Goal: Task Accomplishment & Management: Manage account settings

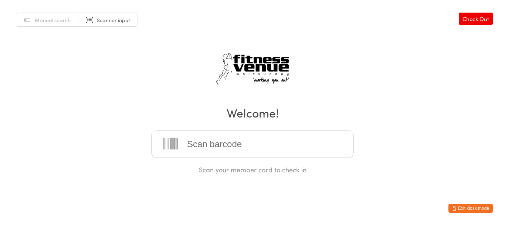
click at [460, 203] on button "Exit kiosk mode" at bounding box center [471, 207] width 44 height 9
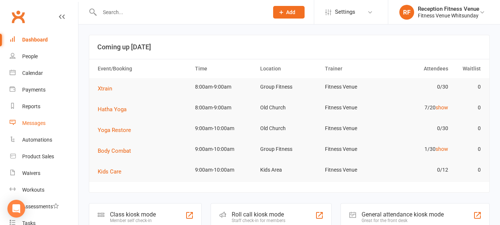
click at [30, 125] on div "Messages" at bounding box center [33, 123] width 23 height 6
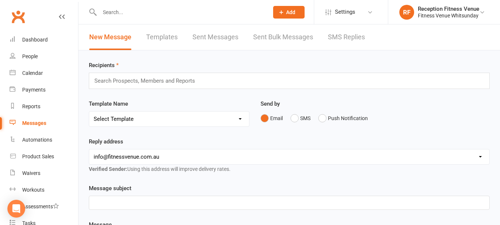
click at [346, 33] on link "SMS Replies" at bounding box center [346, 37] width 37 height 26
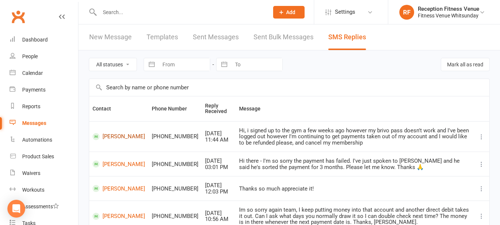
click at [114, 137] on link "Leila Pannett" at bounding box center [118, 136] width 53 height 7
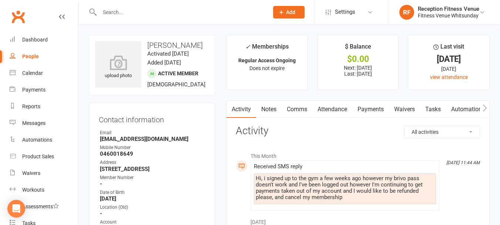
click at [370, 110] on link "Payments" at bounding box center [370, 109] width 37 height 17
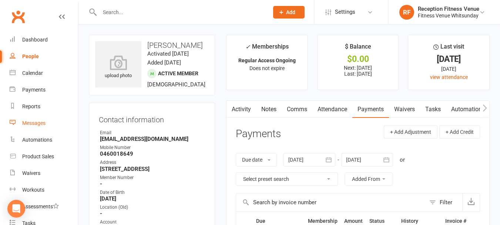
click at [33, 121] on div "Messages" at bounding box center [33, 123] width 23 height 6
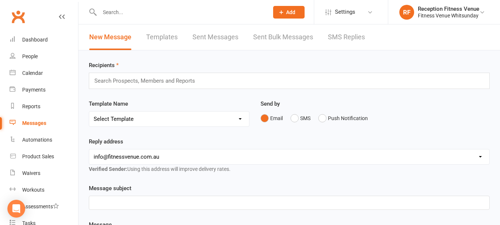
click at [329, 37] on link "SMS Replies" at bounding box center [346, 37] width 37 height 26
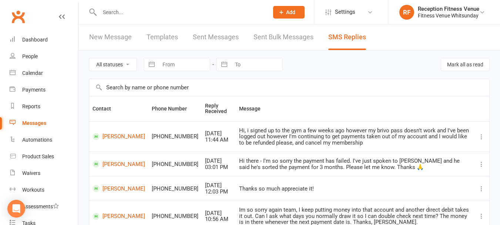
click at [112, 14] on input "text" at bounding box center [180, 12] width 166 height 10
click at [109, 133] on link "Leila Pannett" at bounding box center [118, 136] width 53 height 7
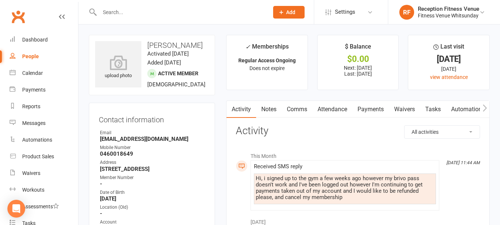
click at [368, 105] on link "Payments" at bounding box center [370, 109] width 37 height 17
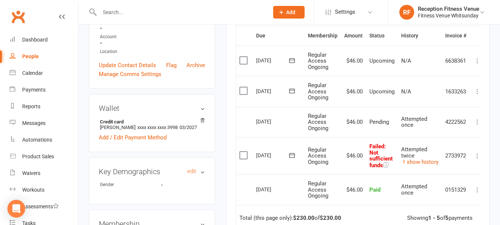
scroll to position [259, 0]
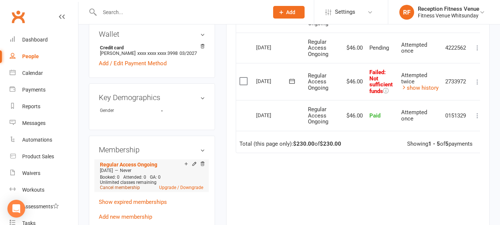
click at [128, 190] on link "Cancel membership" at bounding box center [120, 187] width 40 height 5
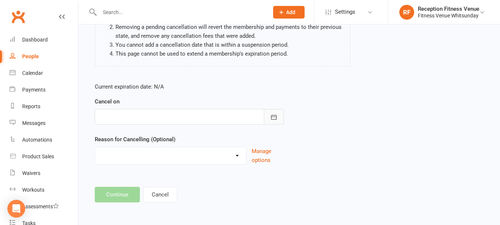
click at [279, 118] on button "button" at bounding box center [274, 117] width 20 height 16
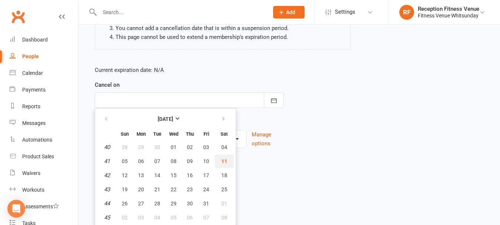
click at [224, 159] on span "11" at bounding box center [224, 161] width 6 height 6
type input "11 Oct 2025"
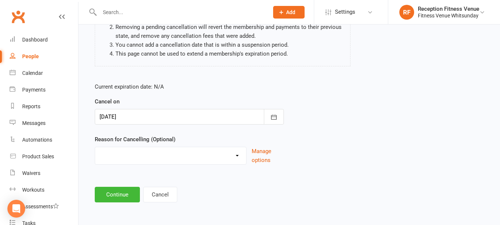
scroll to position [95, 0]
click at [164, 154] on select "Email request Excessive defaults Holiday Injury Leaving town Other reason" at bounding box center [170, 154] width 151 height 15
select select "1"
click at [95, 147] on select "Email request Excessive defaults Holiday Injury Leaving town Other reason" at bounding box center [170, 154] width 151 height 15
click at [121, 191] on button "Continue" at bounding box center [117, 194] width 45 height 16
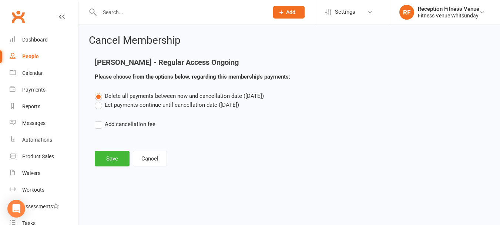
scroll to position [0, 0]
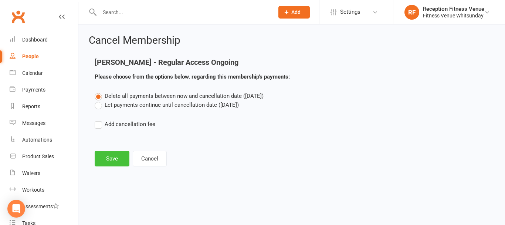
click at [105, 158] on button "Save" at bounding box center [112, 159] width 35 height 16
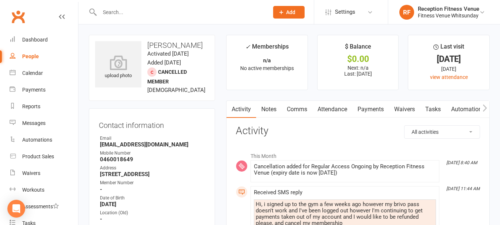
click at [360, 105] on link "Payments" at bounding box center [370, 109] width 37 height 17
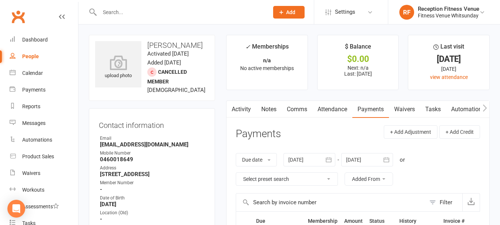
scroll to position [148, 0]
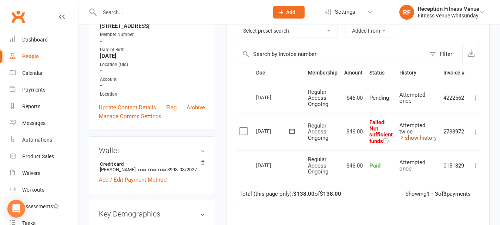
click at [411, 137] on link "show history" at bounding box center [417, 137] width 37 height 7
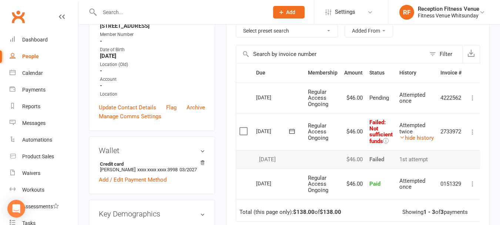
scroll to position [74, 0]
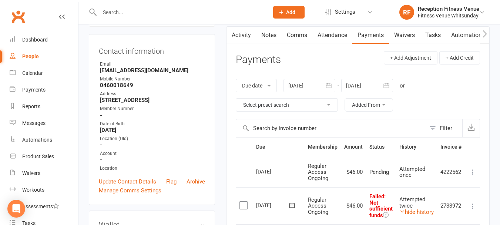
click at [307, 81] on div at bounding box center [309, 85] width 52 height 13
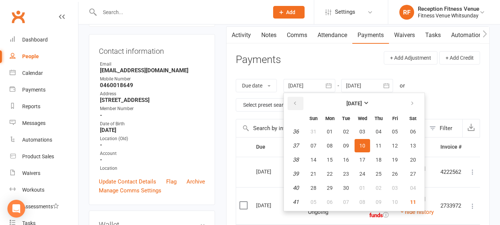
click at [300, 103] on button "button" at bounding box center [295, 103] width 16 height 13
click at [324, 153] on button "14" at bounding box center [330, 159] width 16 height 13
type input "14 Jul 2025"
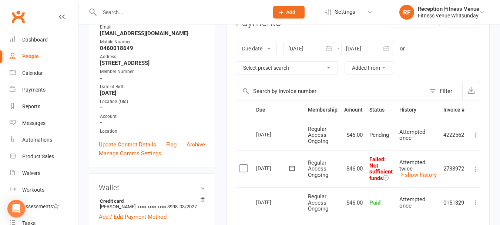
scroll to position [148, 0]
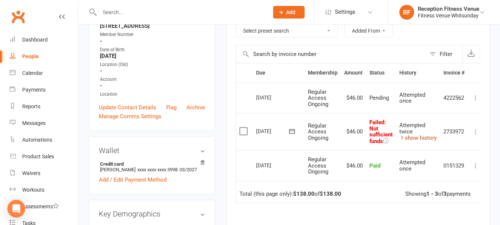
click at [418, 139] on link "show history" at bounding box center [417, 137] width 37 height 7
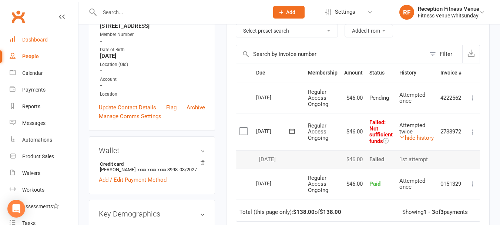
scroll to position [74, 0]
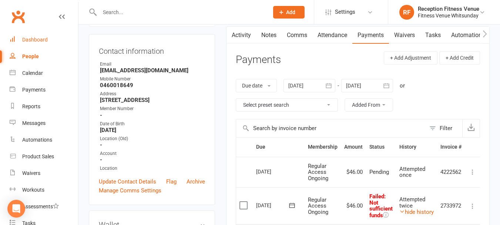
click at [38, 37] on div "Dashboard" at bounding box center [35, 40] width 26 height 6
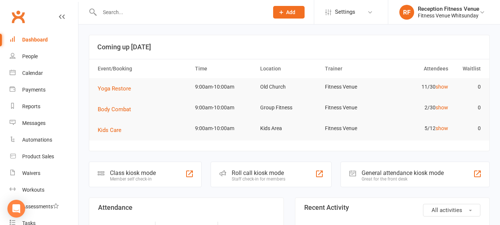
click at [393, 171] on div "General attendance kiosk mode" at bounding box center [402, 172] width 82 height 7
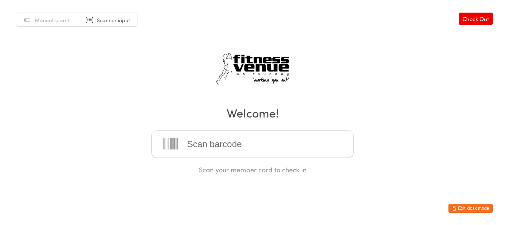
click at [466, 203] on html "You have now entered Kiosk Mode. Members will be able to check themselves in us…" at bounding box center [252, 112] width 505 height 225
click at [468, 206] on button "Exit kiosk mode" at bounding box center [471, 207] width 44 height 9
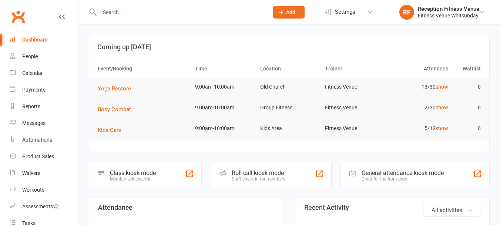
click at [297, 10] on button "Add" at bounding box center [288, 12] width 31 height 13
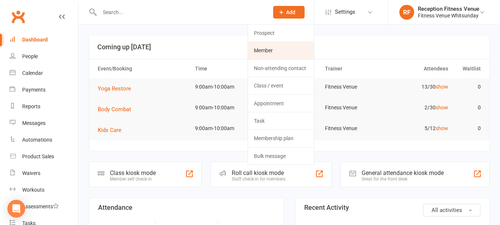
click at [272, 55] on link "Member" at bounding box center [281, 50] width 66 height 17
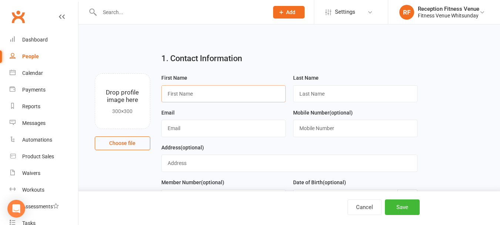
click at [221, 92] on input "text" at bounding box center [223, 93] width 124 height 17
type input "Natalie"
click at [319, 94] on input "text" at bounding box center [355, 93] width 124 height 17
type input "Rowe"
click at [209, 126] on input "text" at bounding box center [223, 128] width 124 height 17
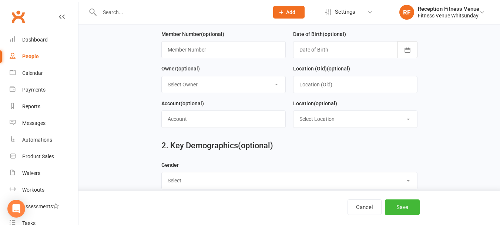
scroll to position [333, 0]
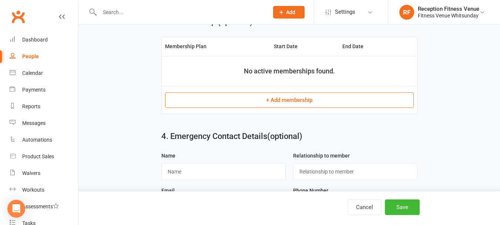
type input "natalie.rowe@intimo.com.au"
click at [320, 98] on button "+ Add membership" at bounding box center [289, 100] width 249 height 16
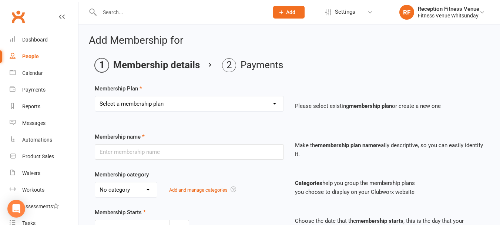
click at [246, 97] on select "Select a membership plan Create new Membership Plan Regular Access Ongoing Regu…" at bounding box center [189, 103] width 188 height 15
select select "11"
click at [95, 96] on select "Select a membership plan Create new Membership Plan Regular Access Ongoing Regu…" at bounding box center [189, 103] width 188 height 15
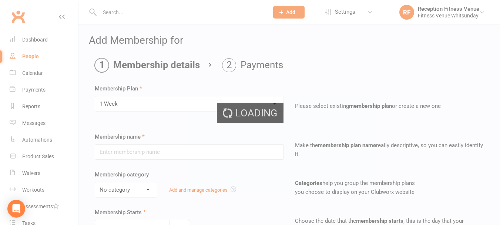
type input "1 Week"
select select "2"
type input "1"
select select "1"
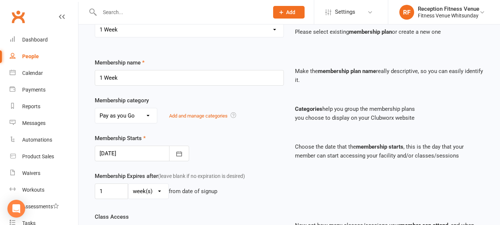
scroll to position [246, 0]
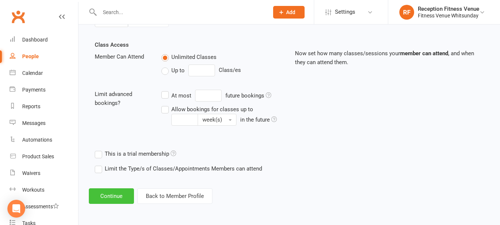
click at [114, 199] on button "Continue" at bounding box center [111, 196] width 45 height 16
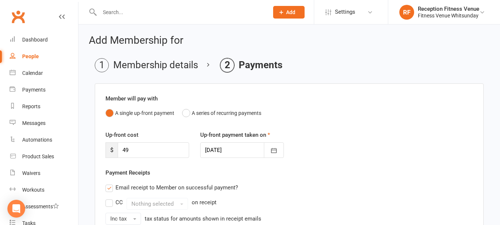
scroll to position [208, 0]
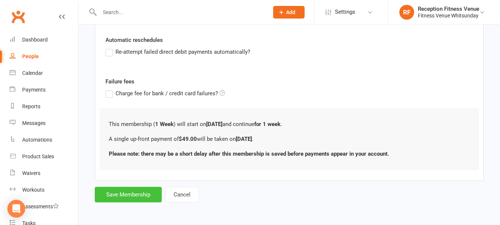
click at [120, 192] on button "Save Membership" at bounding box center [128, 194] width 67 height 16
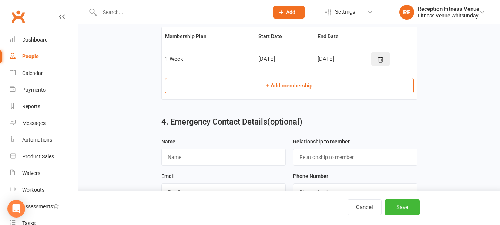
scroll to position [400, 0]
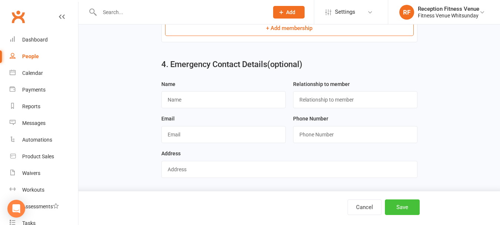
click at [394, 201] on button "Save" at bounding box center [402, 207] width 35 height 16
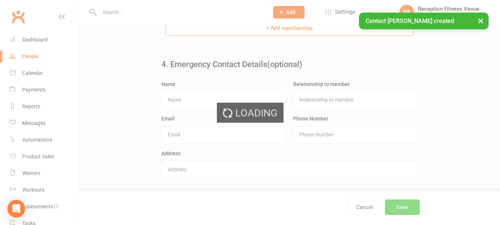
scroll to position [0, 0]
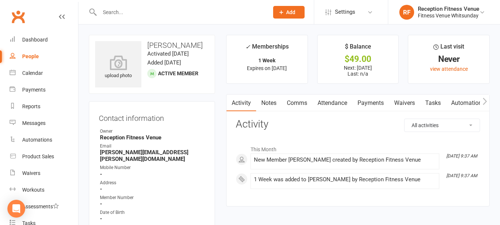
click at [369, 98] on link "Payments" at bounding box center [370, 102] width 37 height 17
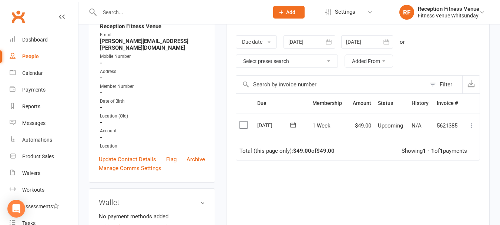
scroll to position [148, 0]
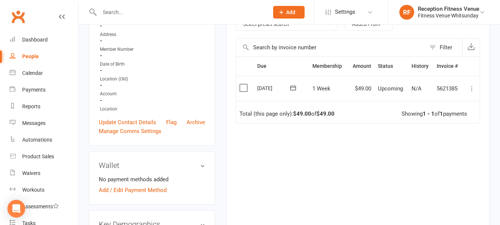
click at [245, 87] on label at bounding box center [244, 87] width 10 height 7
click at [244, 84] on input "checkbox" at bounding box center [241, 84] width 5 height 0
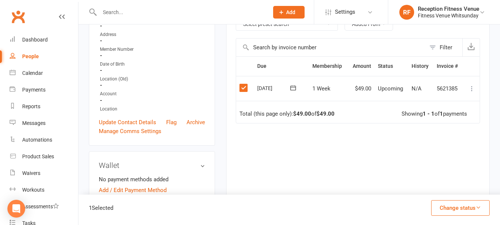
click at [440, 204] on button "Change status" at bounding box center [460, 208] width 58 height 16
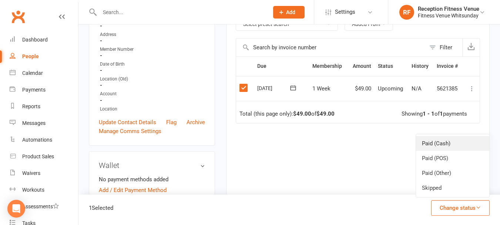
click at [441, 149] on link "Paid (Cash)" at bounding box center [452, 143] width 73 height 15
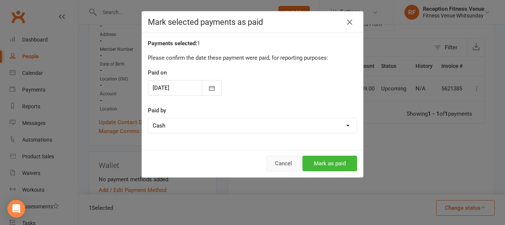
click at [277, 160] on button "Cancel" at bounding box center [284, 163] width 34 height 16
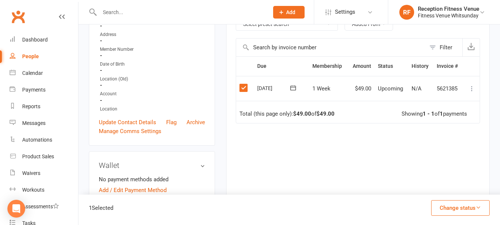
click at [457, 203] on button "Change status" at bounding box center [460, 208] width 58 height 16
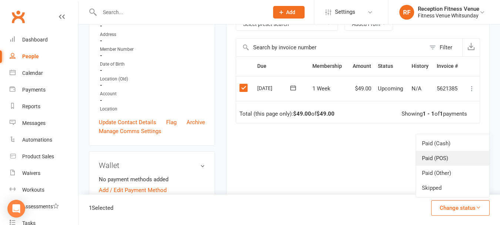
click at [435, 159] on link "Paid (POS)" at bounding box center [452, 158] width 73 height 15
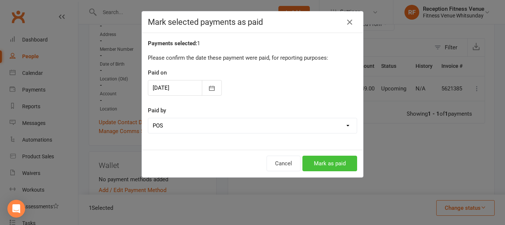
click at [326, 156] on button "Mark as paid" at bounding box center [330, 163] width 55 height 16
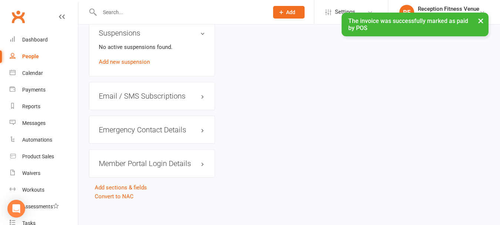
scroll to position [65, 0]
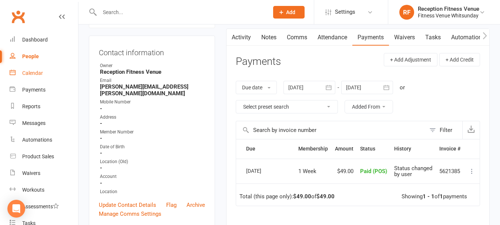
click at [43, 69] on link "Calendar" at bounding box center [44, 73] width 68 height 17
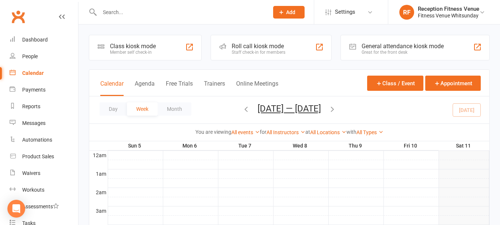
click at [389, 45] on div "General attendance kiosk mode" at bounding box center [402, 46] width 82 height 7
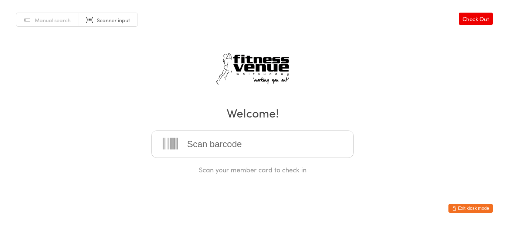
click at [474, 208] on button "Exit kiosk mode" at bounding box center [471, 207] width 44 height 9
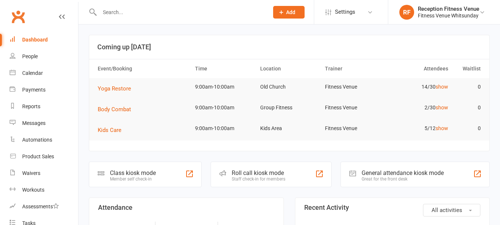
click at [212, 16] on input "text" at bounding box center [180, 12] width 166 height 10
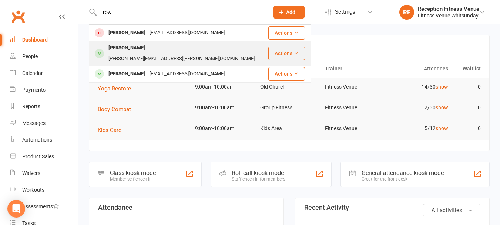
type input "row"
click at [188, 53] on div "[PERSON_NAME][EMAIL_ADDRESS][PERSON_NAME][DOMAIN_NAME]" at bounding box center [181, 58] width 151 height 11
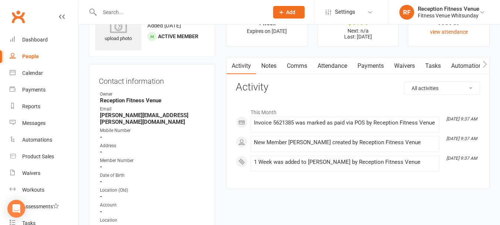
scroll to position [148, 0]
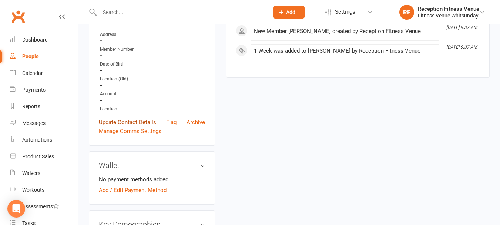
click at [144, 118] on link "Update Contact Details" at bounding box center [127, 122] width 57 height 9
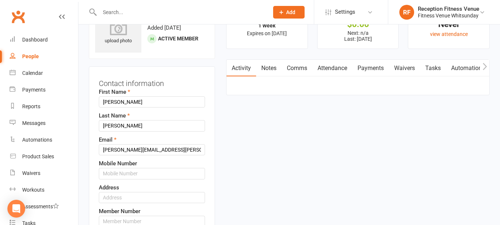
scroll to position [109, 0]
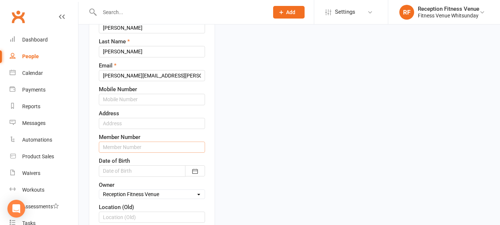
click at [127, 151] on input "text" at bounding box center [152, 146] width 106 height 11
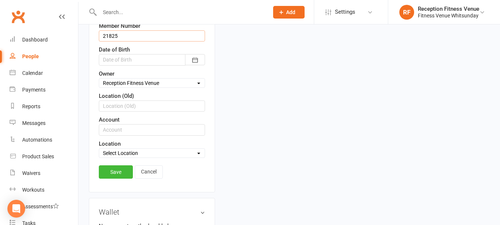
type input "21825"
click at [113, 181] on div "Save Cancel" at bounding box center [152, 173] width 106 height 17
click at [112, 164] on div "Contact information First Name Natalie Last Name Rowe Email natalie.rowe@intimo…" at bounding box center [152, 36] width 126 height 311
click at [112, 176] on link "Save" at bounding box center [116, 171] width 34 height 13
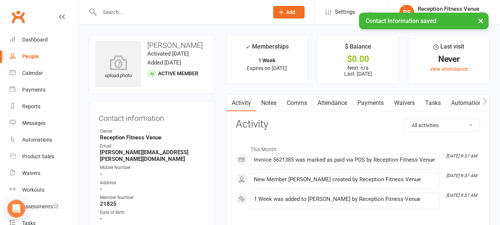
scroll to position [74, 0]
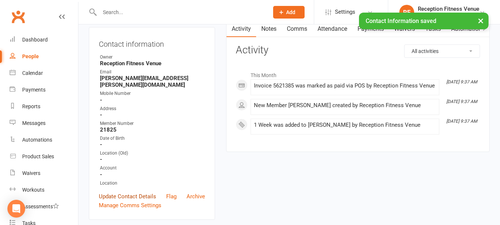
click at [121, 192] on link "Update Contact Details" at bounding box center [127, 196] width 57 height 9
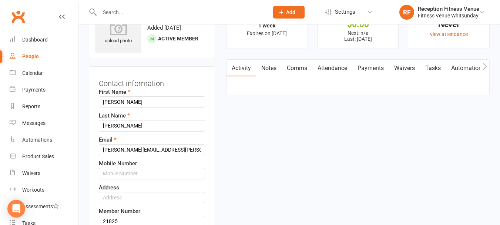
scroll to position [109, 0]
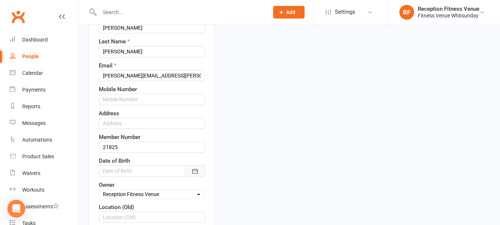
click at [190, 168] on button "button" at bounding box center [195, 170] width 20 height 11
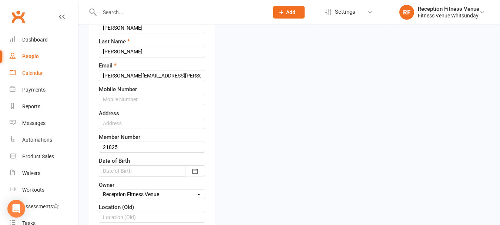
click at [38, 70] on link "Calendar" at bounding box center [44, 73] width 68 height 17
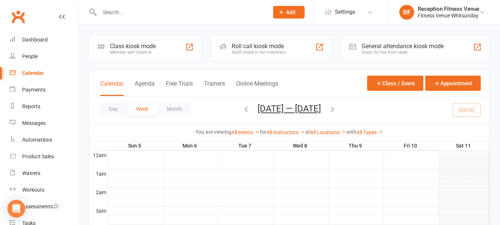
click at [403, 46] on div "General attendance kiosk mode" at bounding box center [402, 46] width 82 height 7
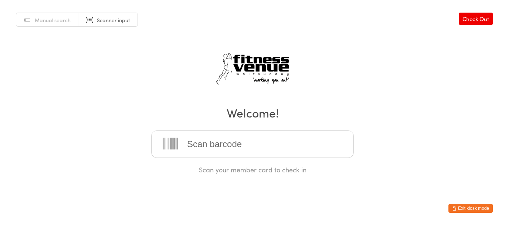
click at [253, 139] on input "search" at bounding box center [252, 143] width 203 height 27
click at [472, 208] on button "Exit kiosk mode" at bounding box center [471, 207] width 44 height 9
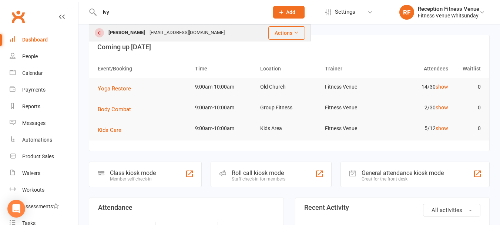
type input "ivy"
click at [132, 30] on div "[PERSON_NAME]" at bounding box center [126, 32] width 41 height 11
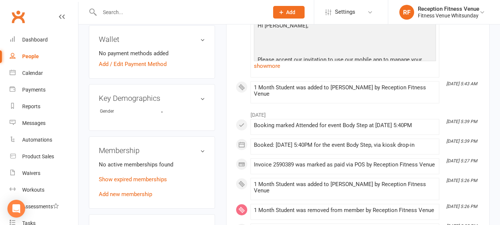
scroll to position [370, 0]
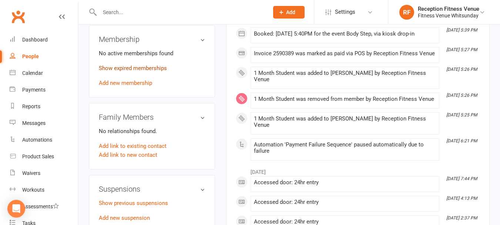
click at [128, 67] on link "Show expired memberships" at bounding box center [133, 68] width 68 height 7
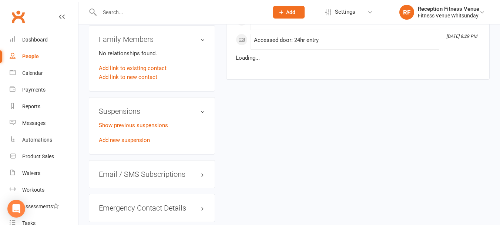
scroll to position [666, 0]
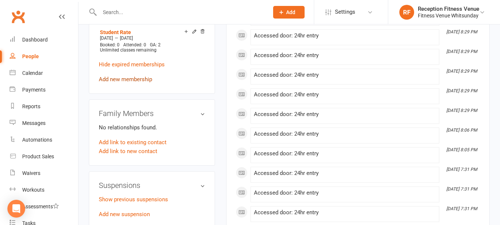
click at [130, 78] on link "Add new membership" at bounding box center [125, 79] width 53 height 7
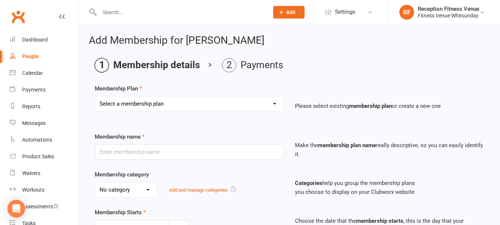
click at [217, 108] on select "Select a membership plan Create new Membership Plan Regular Access Ongoing Regu…" at bounding box center [189, 103] width 188 height 15
select select "15"
click at [95, 96] on select "Select a membership plan Create new Membership Plan Regular Access Ongoing Regu…" at bounding box center [189, 103] width 188 height 15
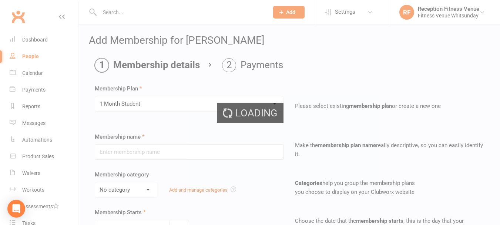
type input "1 Month Student"
select select "2"
type input "1"
select select "2"
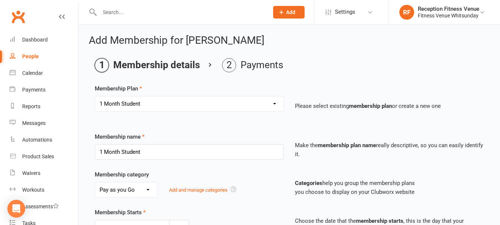
scroll to position [246, 0]
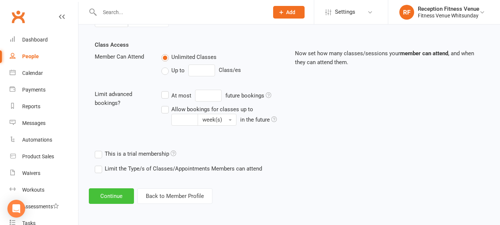
click at [115, 197] on button "Continue" at bounding box center [111, 196] width 45 height 16
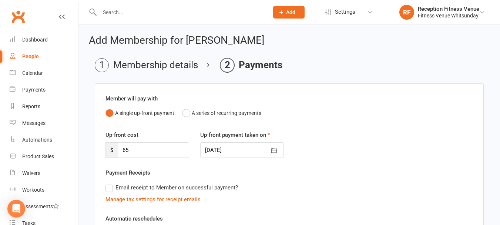
scroll to position [178, 0]
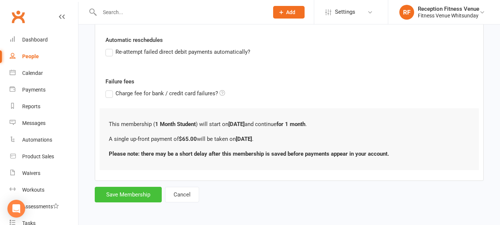
click at [130, 191] on button "Save Membership" at bounding box center [128, 194] width 67 height 16
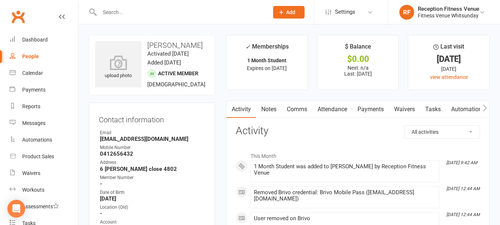
click at [482, 107] on icon "button" at bounding box center [484, 108] width 4 height 8
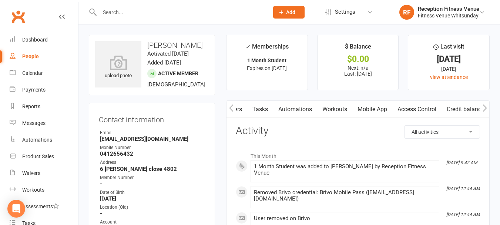
scroll to position [0, 173]
click at [438, 108] on link "Access Control" at bounding box center [416, 109] width 49 height 17
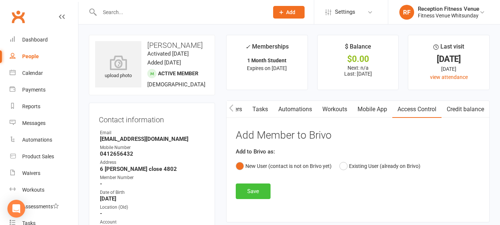
click at [257, 188] on button "Save" at bounding box center [253, 191] width 35 height 16
click at [119, 139] on strong "Ivyjthompson@gmail.com" at bounding box center [152, 138] width 105 height 7
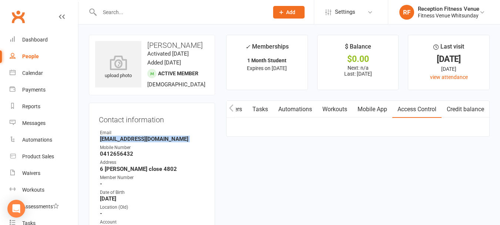
click at [119, 139] on strong "Ivyjthompson@gmail.com" at bounding box center [152, 138] width 105 height 7
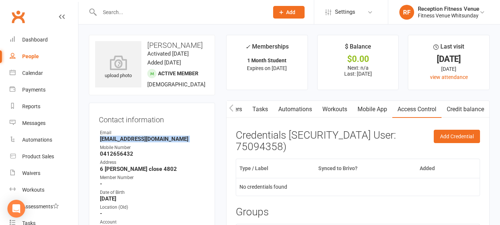
copy render-form-field "Ivyjthompson@gmail.com"
click at [31, 73] on div "Calendar" at bounding box center [32, 73] width 21 height 6
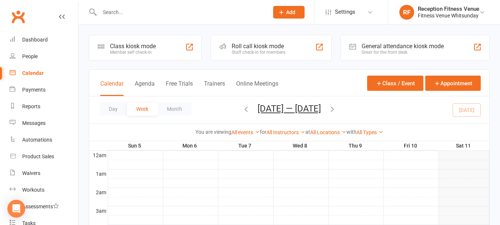
click at [151, 49] on div "Class kiosk mode" at bounding box center [133, 46] width 46 height 7
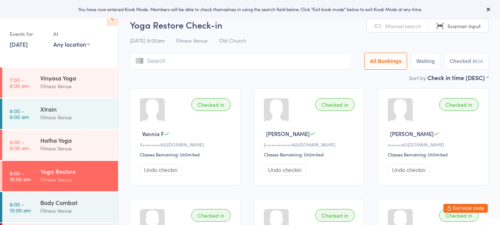
click at [386, 31] on link "Manual search" at bounding box center [398, 26] width 62 height 14
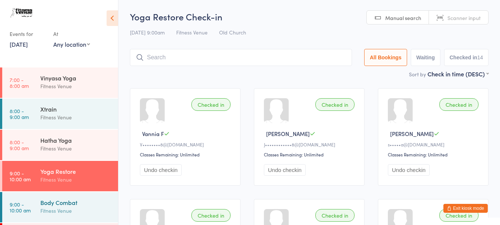
click at [65, 206] on div "Fitness Venue" at bounding box center [75, 210] width 71 height 9
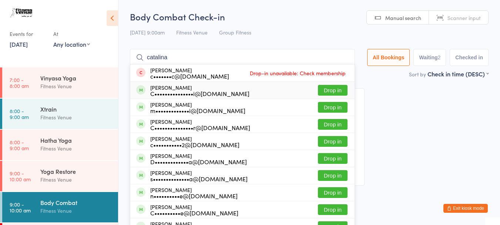
type input "catalina"
click at [324, 90] on button "Drop in" at bounding box center [333, 90] width 30 height 11
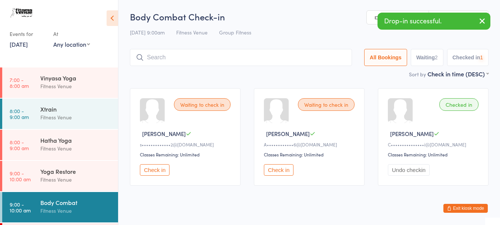
click at [201, 60] on input "search" at bounding box center [241, 57] width 222 height 17
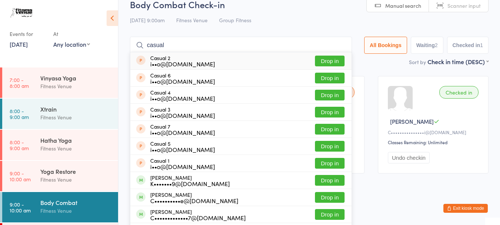
type input "casual"
click at [316, 61] on button "Drop in" at bounding box center [330, 60] width 30 height 11
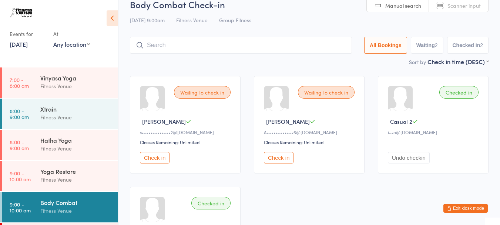
click at [158, 158] on button "Check in" at bounding box center [155, 157] width 30 height 11
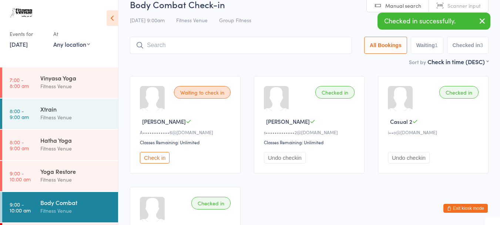
click at [155, 161] on button "Check in" at bounding box center [155, 157] width 30 height 11
click at [180, 42] on input "search" at bounding box center [242, 45] width 225 height 17
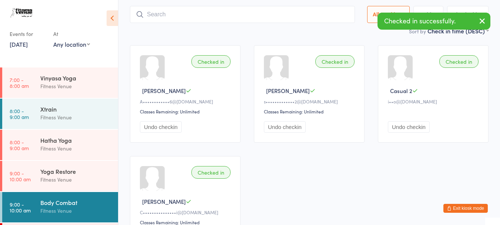
scroll to position [49, 0]
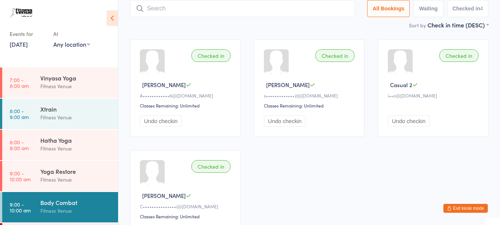
click at [458, 209] on button "Exit kiosk mode" at bounding box center [465, 207] width 44 height 9
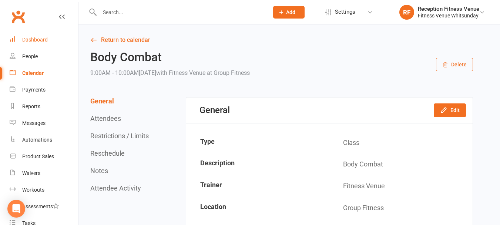
click at [46, 34] on link "Dashboard" at bounding box center [44, 39] width 68 height 17
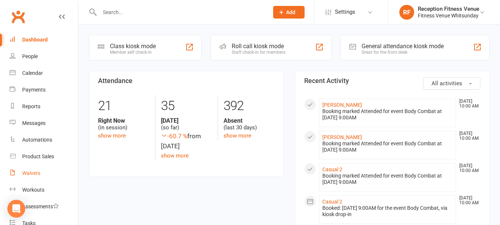
click at [26, 171] on div "Waivers" at bounding box center [31, 173] width 18 height 6
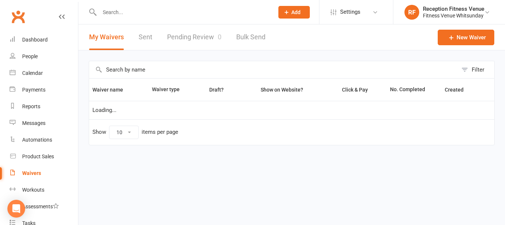
select select "50"
click at [197, 33] on link "Pending Review 0" at bounding box center [194, 37] width 54 height 26
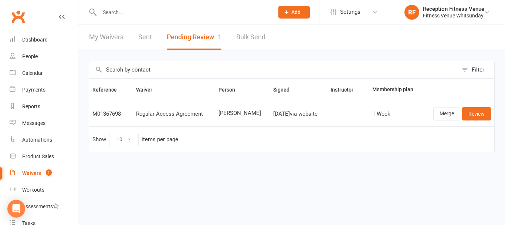
click at [233, 113] on span "Nicola Guido" at bounding box center [243, 113] width 48 height 6
copy span "Nicola Guido"
click at [470, 112] on link "Review" at bounding box center [476, 113] width 29 height 13
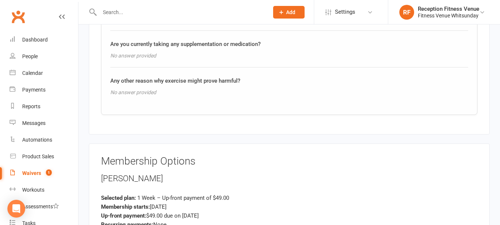
scroll to position [935, 0]
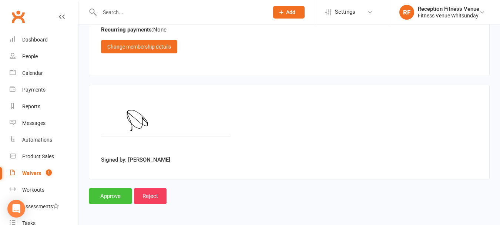
click at [117, 194] on input "Approve" at bounding box center [110, 196] width 43 height 16
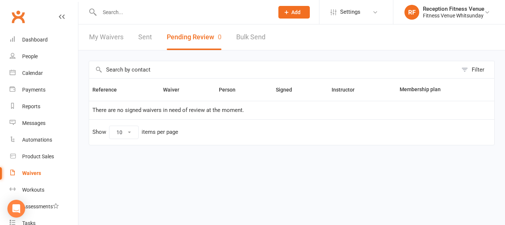
click at [130, 11] on input "text" at bounding box center [183, 12] width 172 height 10
paste input "Nicola Guido"
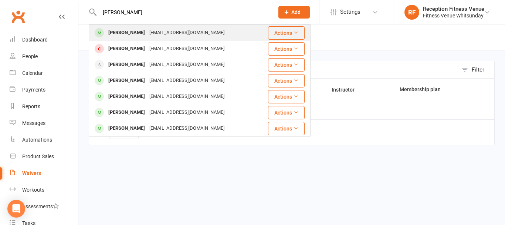
type input "Nicola Guido"
click at [154, 33] on div "nickigowland_93@hotmail.com" at bounding box center [187, 32] width 80 height 11
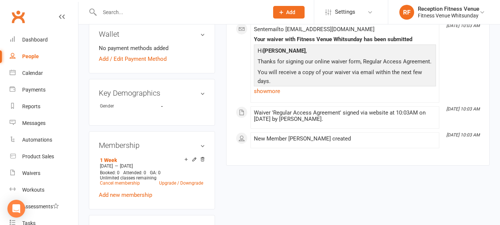
scroll to position [148, 0]
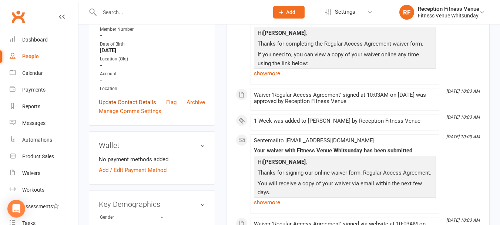
click at [119, 107] on link "Update Contact Details" at bounding box center [127, 102] width 57 height 9
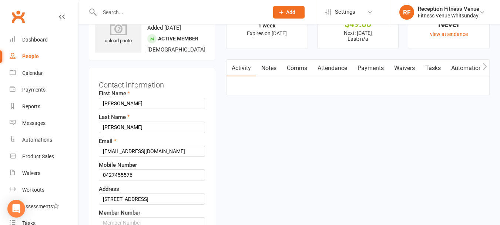
scroll to position [109, 0]
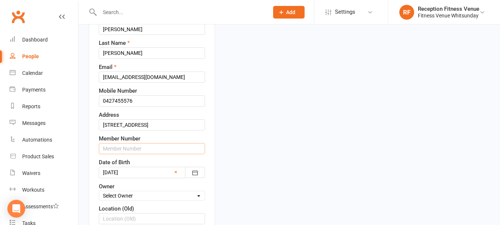
click at [154, 154] on input "text" at bounding box center [152, 148] width 106 height 11
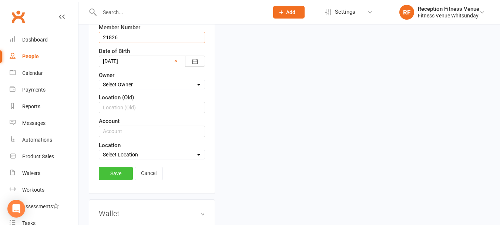
type input "21826"
click at [115, 180] on link "Save" at bounding box center [116, 172] width 34 height 13
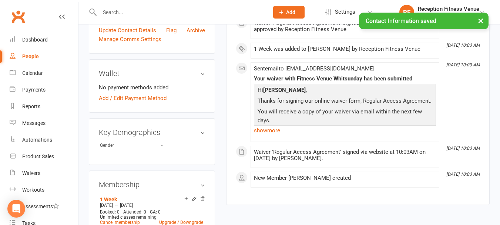
scroll to position [0, 0]
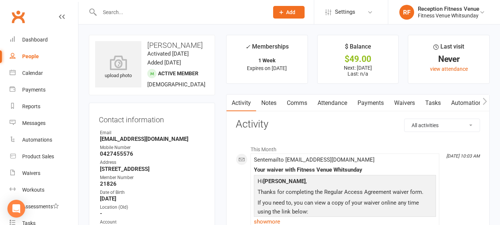
drag, startPoint x: 367, startPoint y: 101, endPoint x: 338, endPoint y: 91, distance: 30.8
click at [367, 101] on link "Payments" at bounding box center [370, 102] width 37 height 17
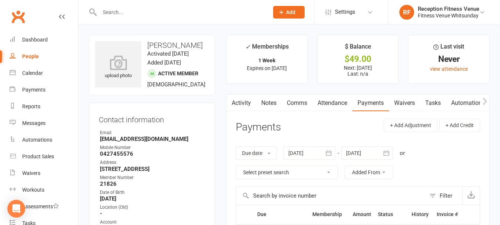
scroll to position [148, 0]
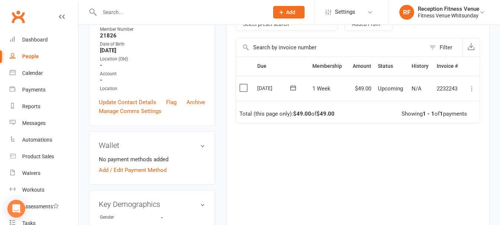
click at [246, 87] on label at bounding box center [244, 87] width 10 height 7
click at [244, 84] on input "checkbox" at bounding box center [241, 84] width 5 height 0
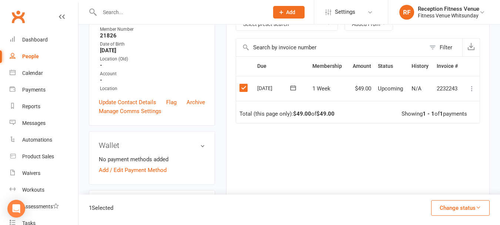
click at [446, 202] on button "Change status" at bounding box center [460, 208] width 58 height 16
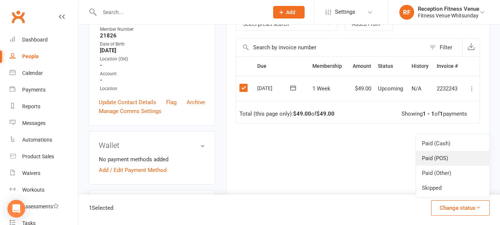
click at [438, 161] on link "Paid (POS)" at bounding box center [452, 158] width 73 height 15
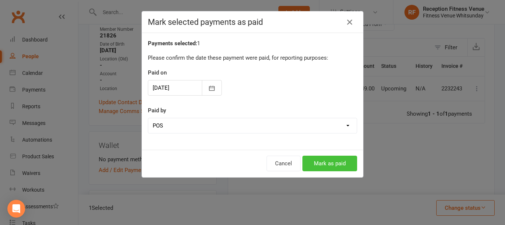
click at [329, 156] on button "Mark as paid" at bounding box center [330, 163] width 55 height 16
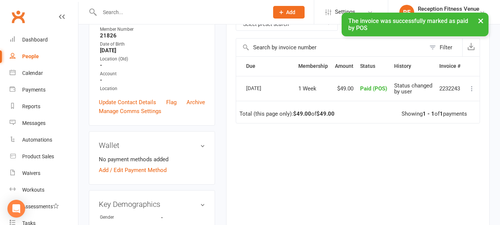
scroll to position [0, 0]
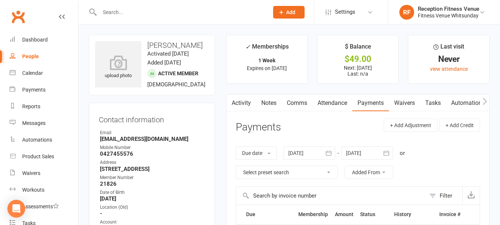
click at [134, 14] on input "text" at bounding box center [180, 12] width 166 height 10
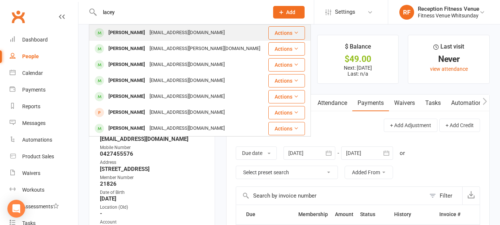
type input "lacey"
click at [147, 34] on div "789gazza@gmail.com" at bounding box center [187, 32] width 80 height 11
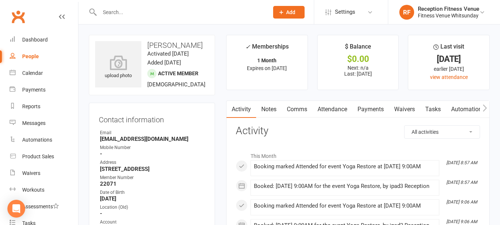
click at [131, 7] on input "text" at bounding box center [180, 12] width 166 height 10
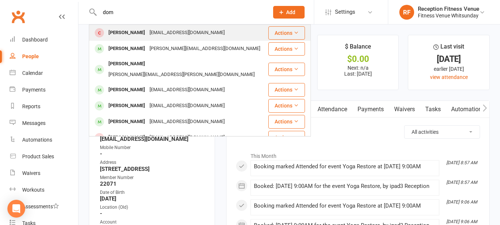
type input "dom"
click at [136, 28] on div "Dominique Noire" at bounding box center [126, 32] width 41 height 11
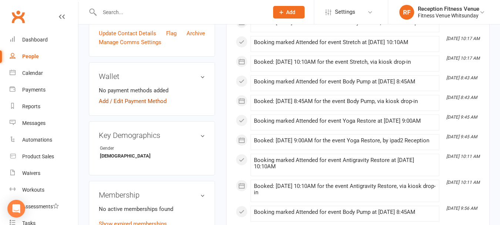
scroll to position [296, 0]
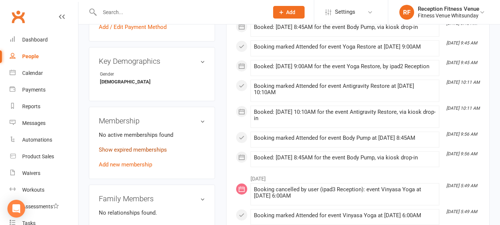
click at [127, 146] on link "Show expired memberships" at bounding box center [133, 149] width 68 height 7
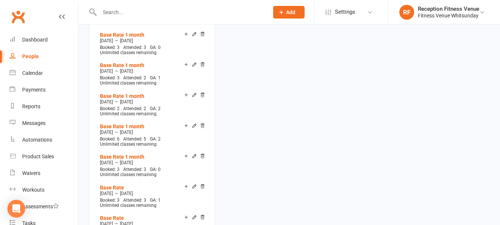
scroll to position [1295, 0]
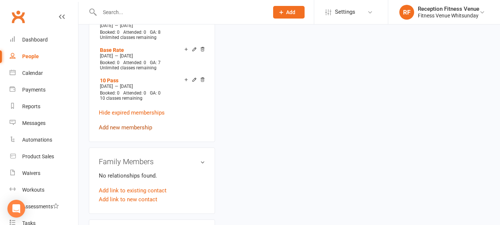
click at [133, 124] on link "Add new membership" at bounding box center [125, 127] width 53 height 7
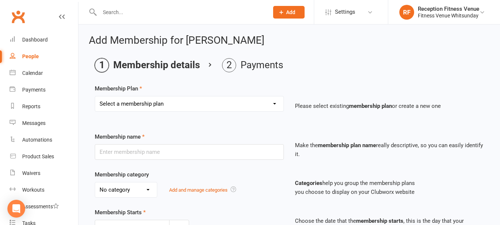
click at [139, 101] on select "Select a membership plan Create new Membership Plan Regular Access Ongoing Regu…" at bounding box center [189, 103] width 188 height 15
select select "5"
click at [95, 96] on select "Select a membership plan Create new Membership Plan Regular Access Ongoing Regu…" at bounding box center [189, 103] width 188 height 15
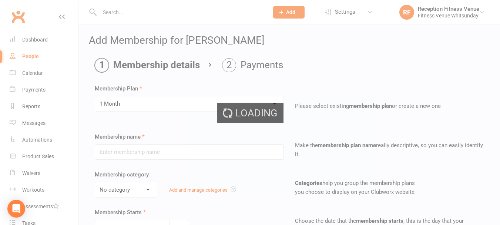
type input "1 Month"
select select "2"
type input "1"
select select "2"
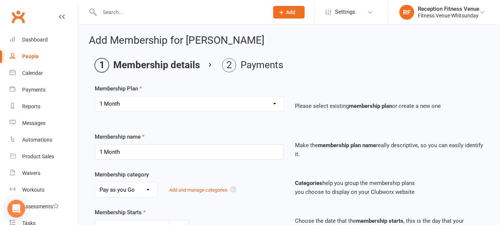
scroll to position [246, 0]
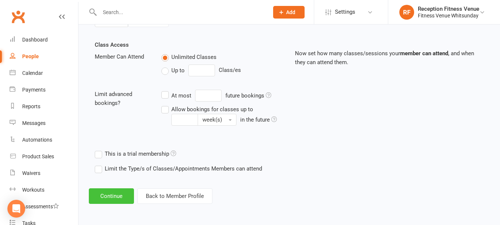
click at [112, 194] on button "Continue" at bounding box center [111, 196] width 45 height 16
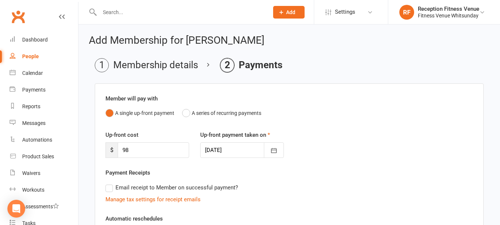
scroll to position [178, 0]
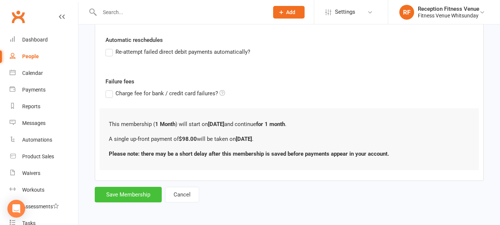
click at [118, 189] on button "Save Membership" at bounding box center [128, 194] width 67 height 16
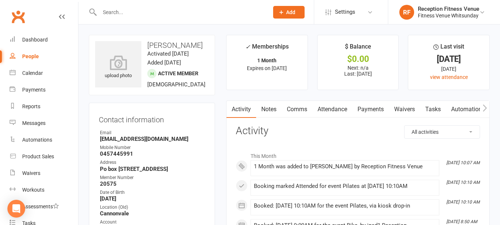
click at [153, 12] on input "text" at bounding box center [180, 12] width 166 height 10
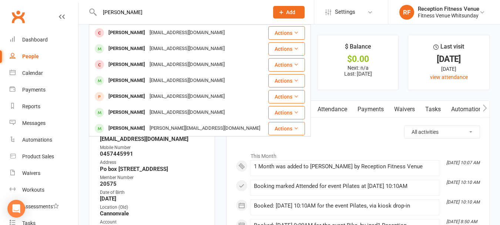
click at [154, 5] on div "emily Emily Irving Emilyirving@live.co.uk Actions Emily Reed Emileereed24@gmail…" at bounding box center [176, 12] width 175 height 24
click at [151, 11] on input "emily" at bounding box center [180, 12] width 166 height 10
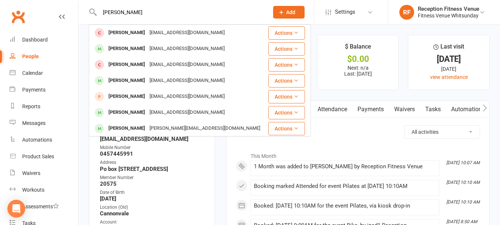
click at [151, 11] on input "emily" at bounding box center [180, 12] width 166 height 10
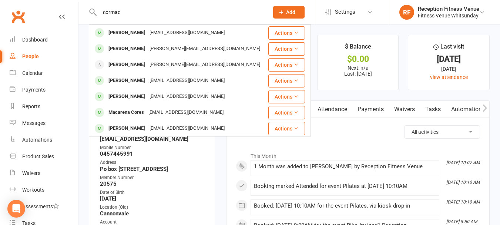
click at [154, 19] on div "cormac Cormac Farrell cormacmfarrell@gmail.com Actions Shelley McCormack shelle…" at bounding box center [176, 12] width 175 height 24
click at [156, 11] on input "cormac" at bounding box center [180, 12] width 166 height 10
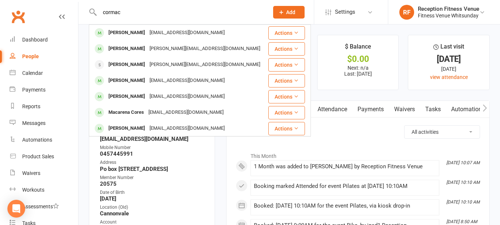
click at [156, 11] on input "cormac" at bounding box center [180, 12] width 166 height 10
type input "farrell"
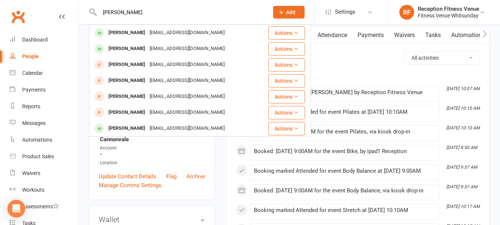
click at [138, 16] on input "farrell" at bounding box center [180, 12] width 166 height 10
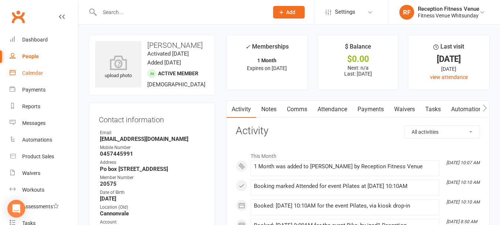
click at [43, 70] on div "Calendar" at bounding box center [32, 73] width 21 height 6
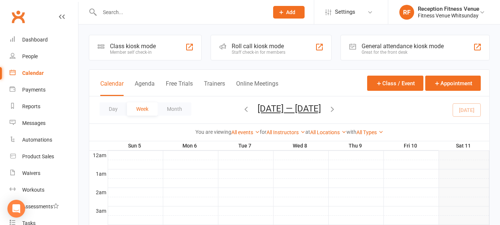
click at [413, 52] on div "Great for the front desk" at bounding box center [402, 52] width 82 height 5
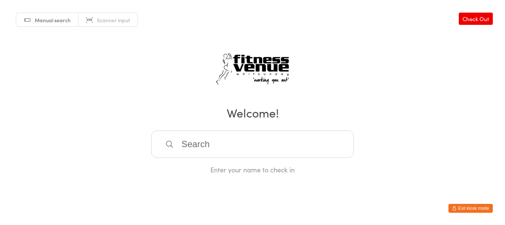
click at [479, 205] on button "Exit kiosk mode" at bounding box center [471, 207] width 44 height 9
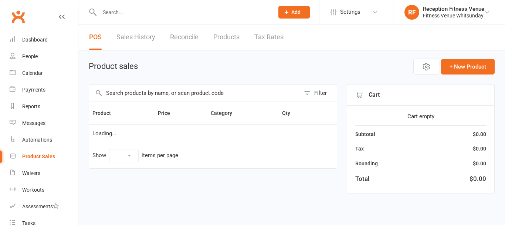
select select "100"
click at [168, 91] on input "text" at bounding box center [194, 92] width 211 height 17
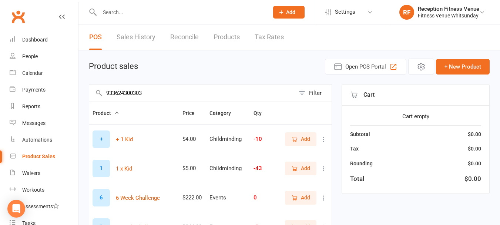
type input "9336243003036"
